Goal: Task Accomplishment & Management: Complete application form

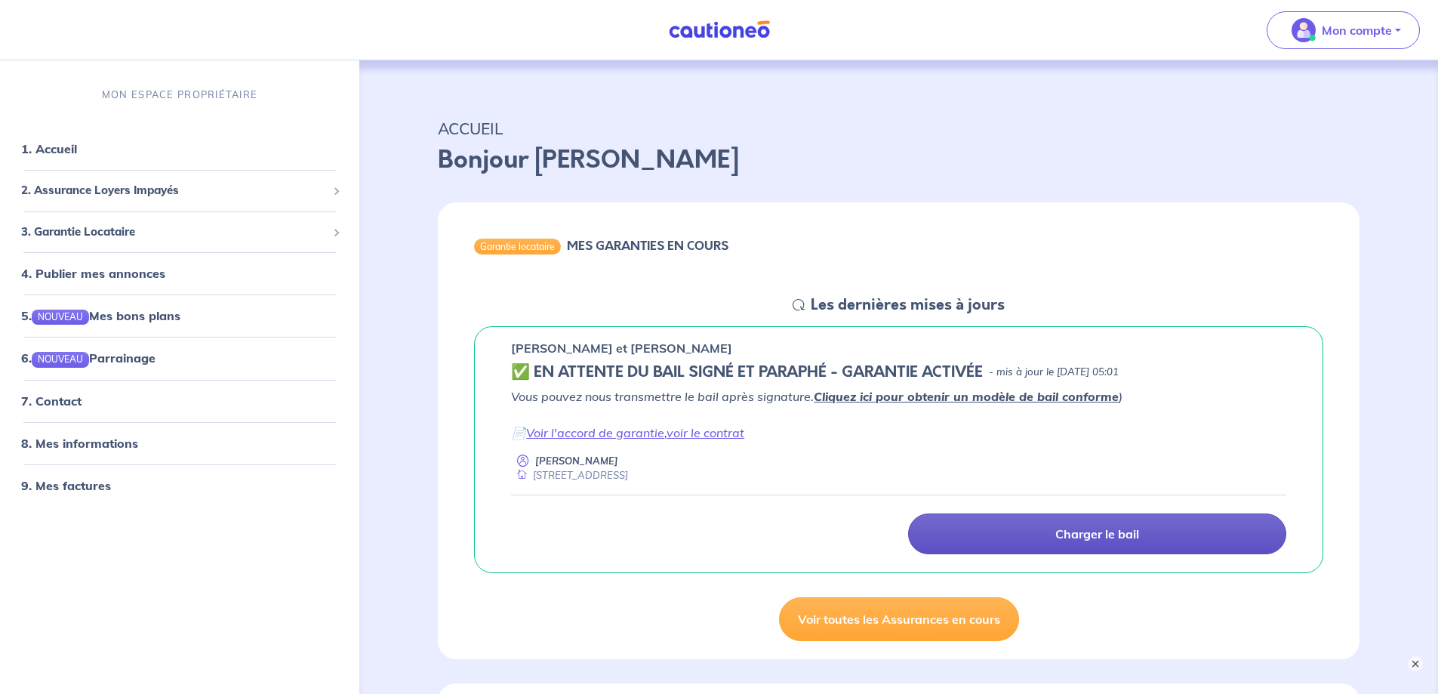
click at [1124, 533] on p "Charger le bail" at bounding box center [1098, 533] width 84 height 15
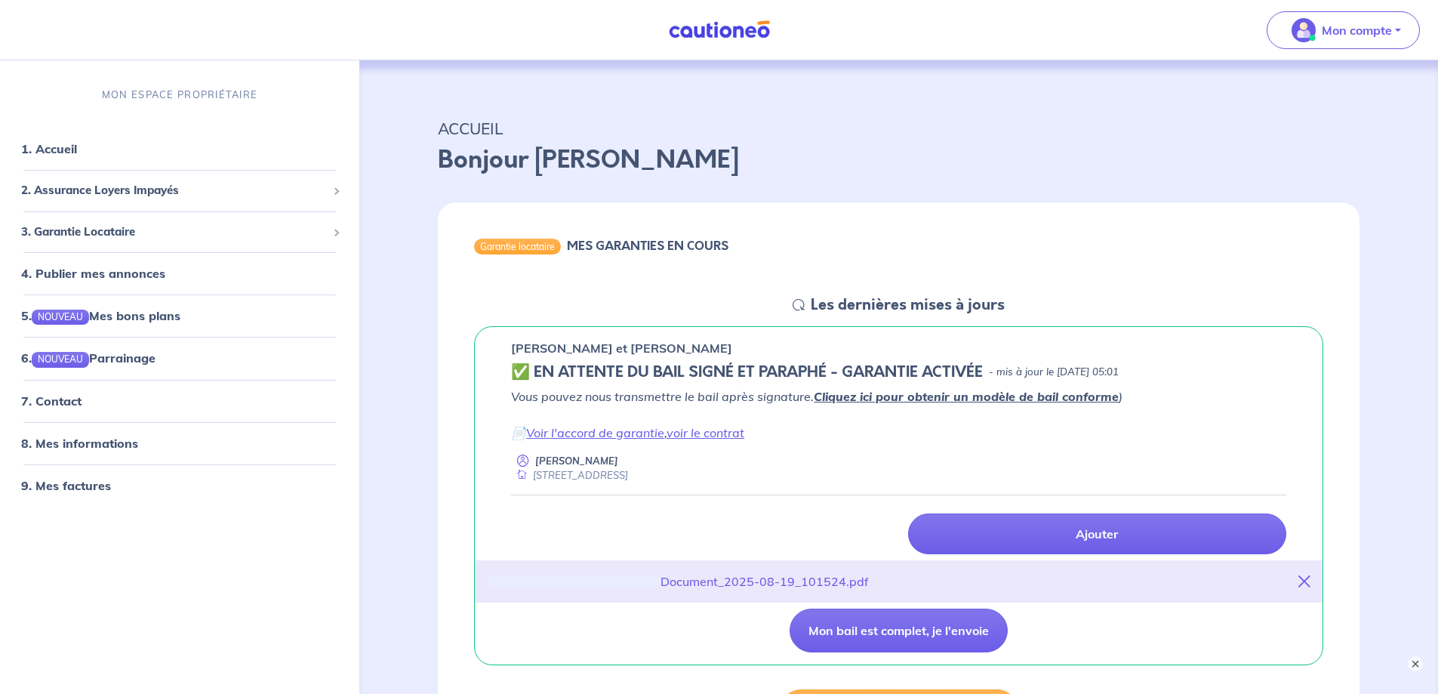
click at [253, 14] on nav "Mon compte MON ESPACE PROPRIÉTAIRE 1. Accueil 2. Assurance Loyers Impayés Sousc…" at bounding box center [719, 30] width 1438 height 60
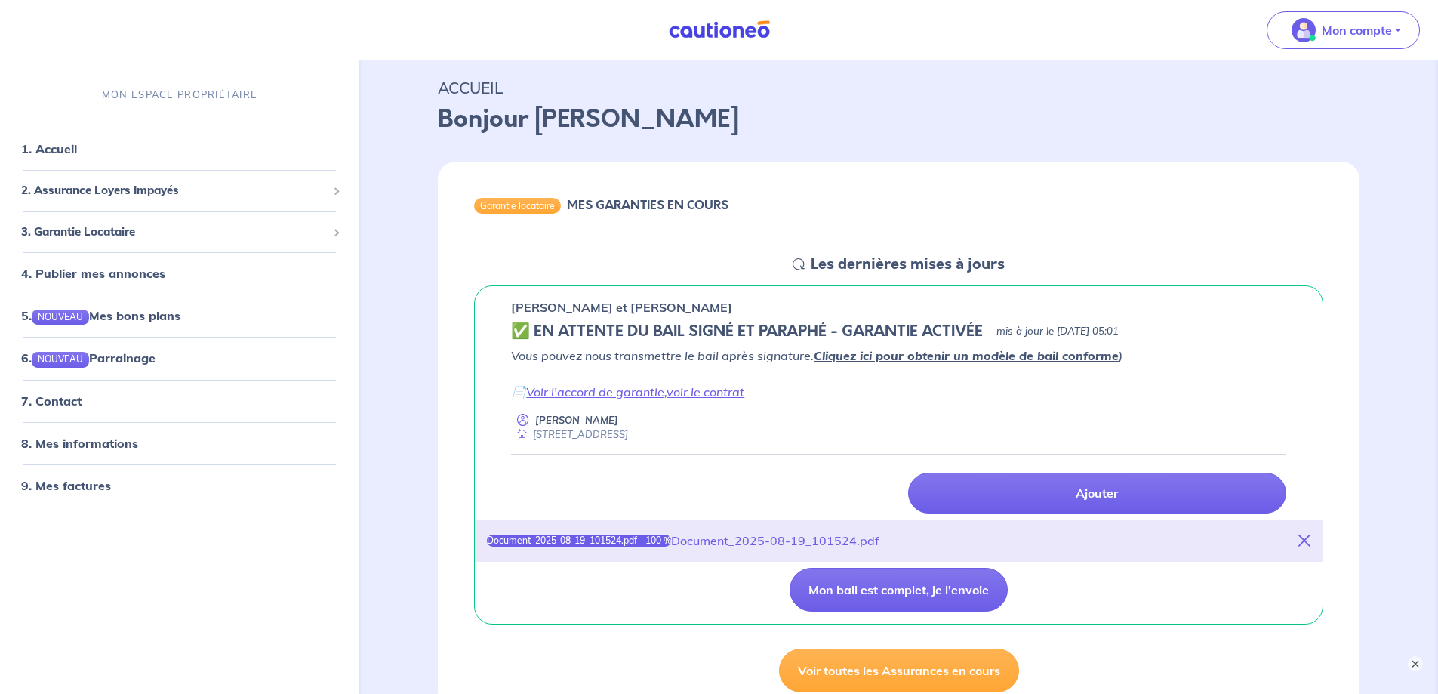
scroll to position [151, 0]
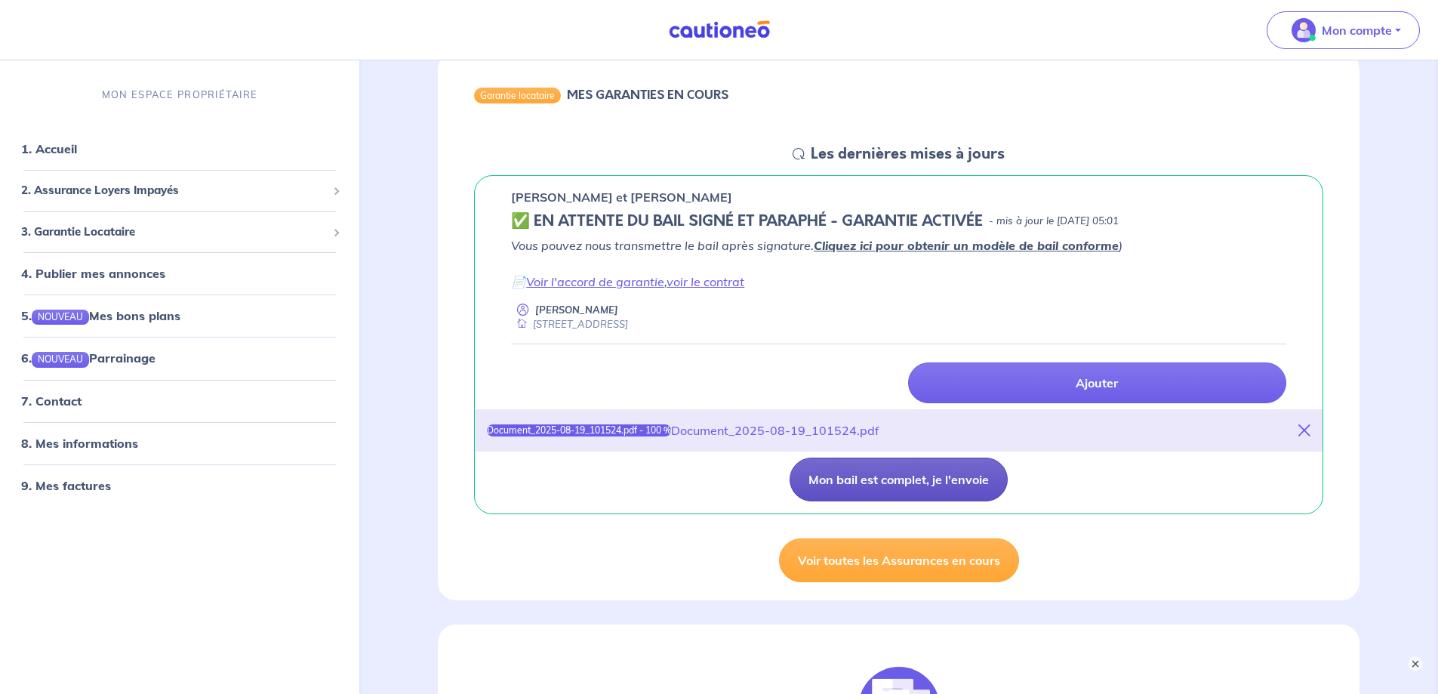
click at [904, 478] on button "Mon bail est complet, je l'envoie" at bounding box center [899, 480] width 218 height 44
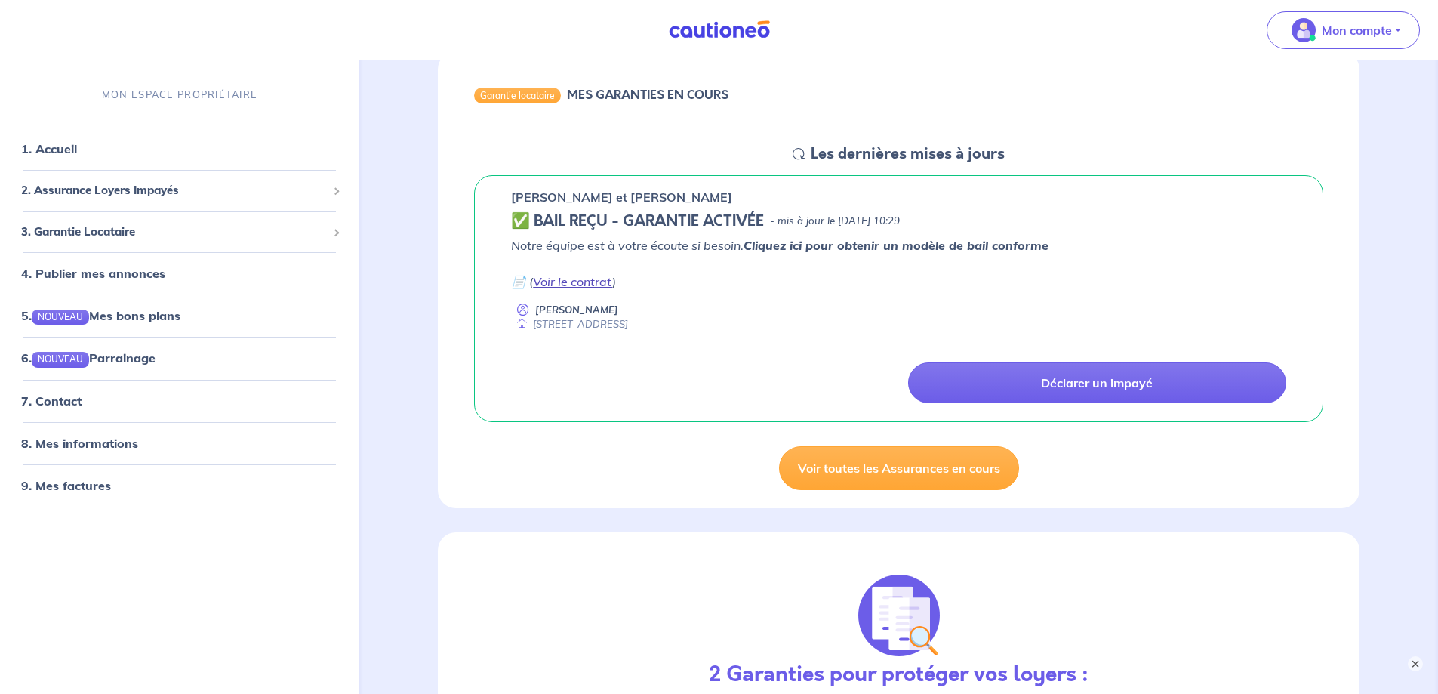
click at [560, 282] on link "Voir le contrat" at bounding box center [572, 281] width 79 height 15
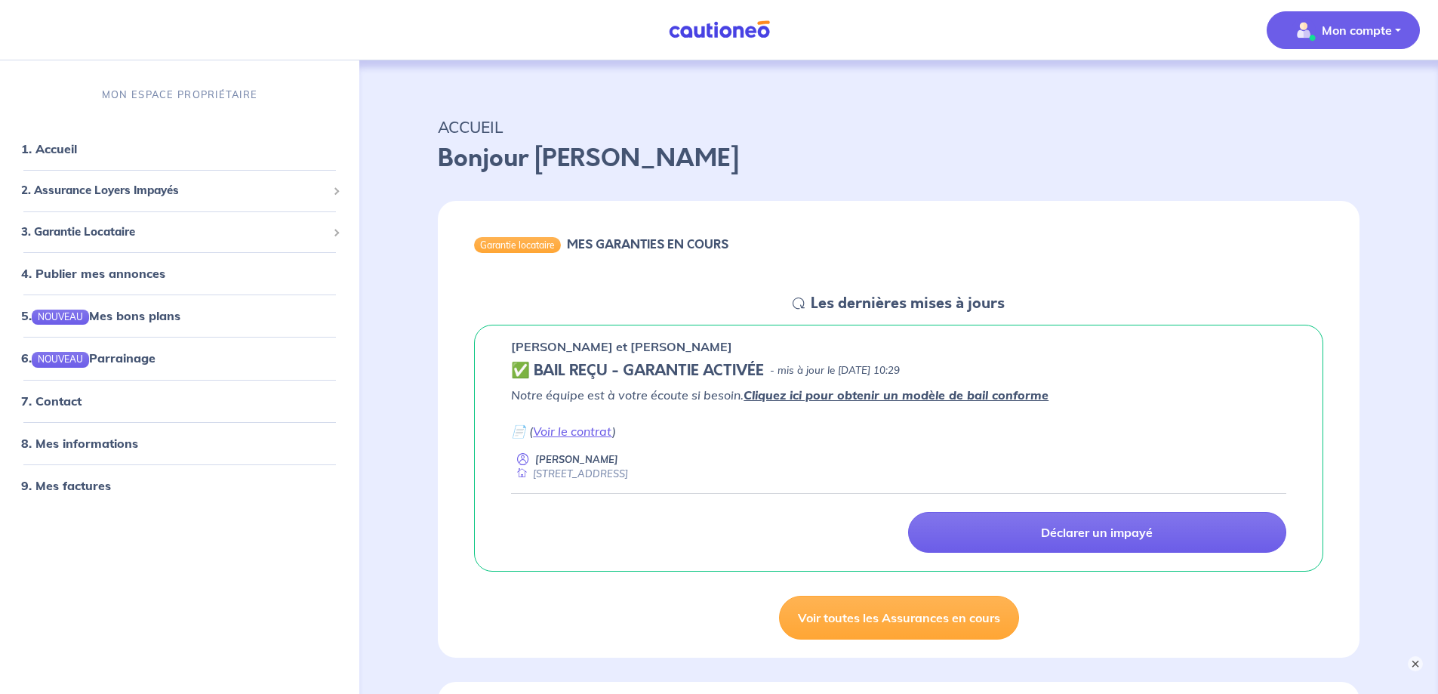
scroll to position [0, 0]
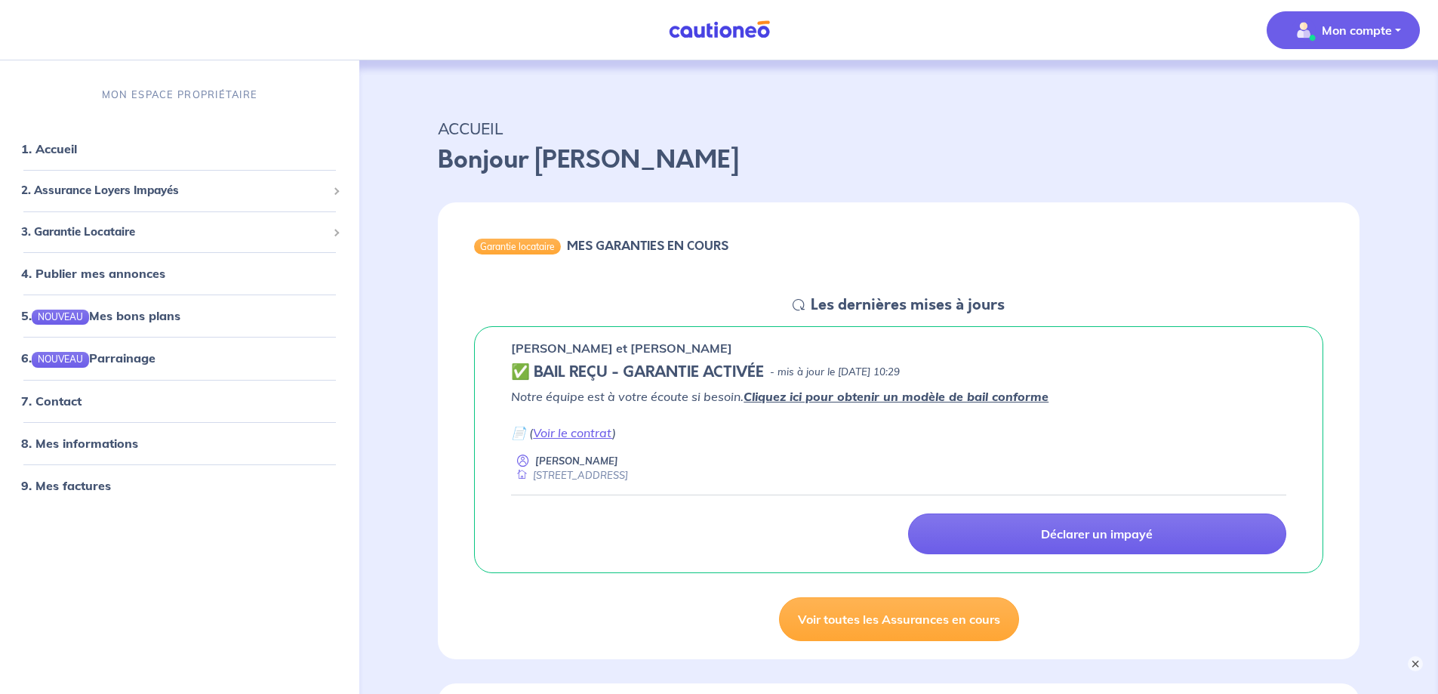
click at [1392, 26] on p "Mon compte" at bounding box center [1357, 30] width 70 height 18
click at [1312, 130] on link "Me déconnecter" at bounding box center [1329, 130] width 122 height 24
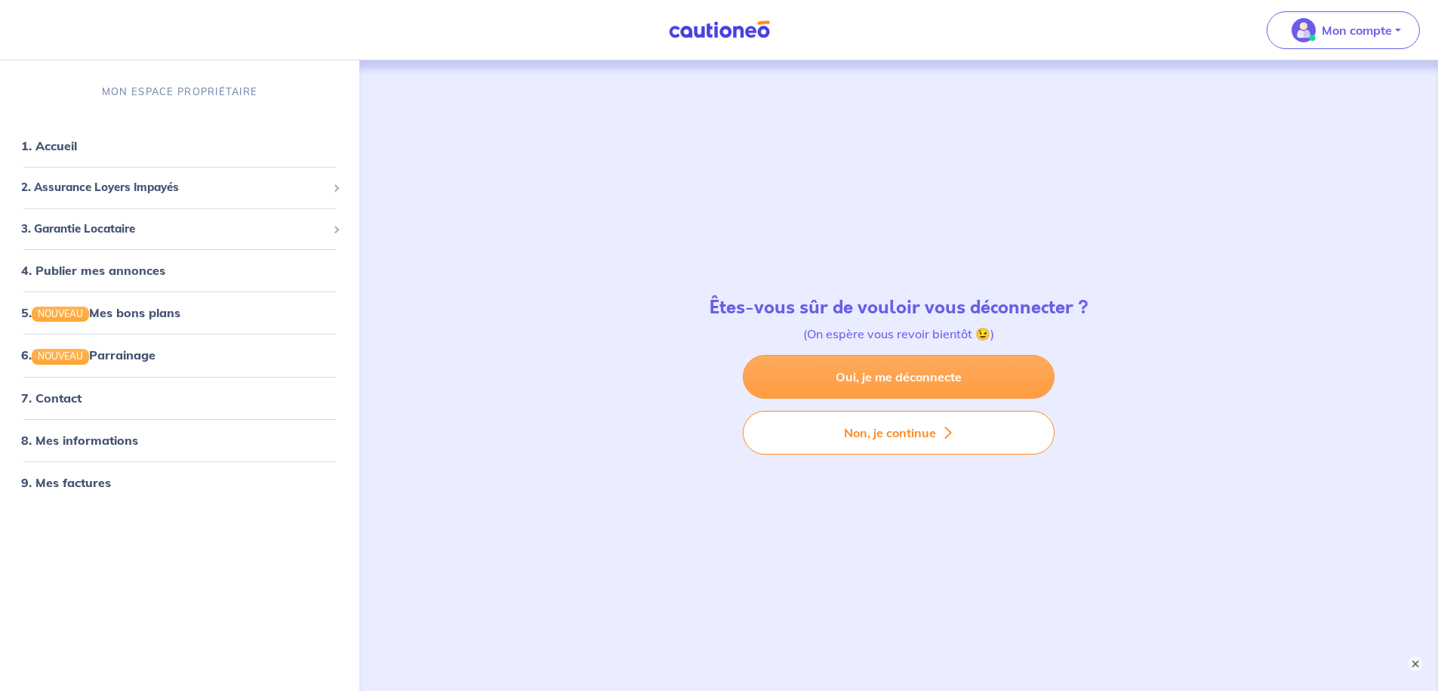
click at [922, 378] on link "Oui, je me déconnecte" at bounding box center [899, 377] width 312 height 44
